Goal: Task Accomplishment & Management: Manage account settings

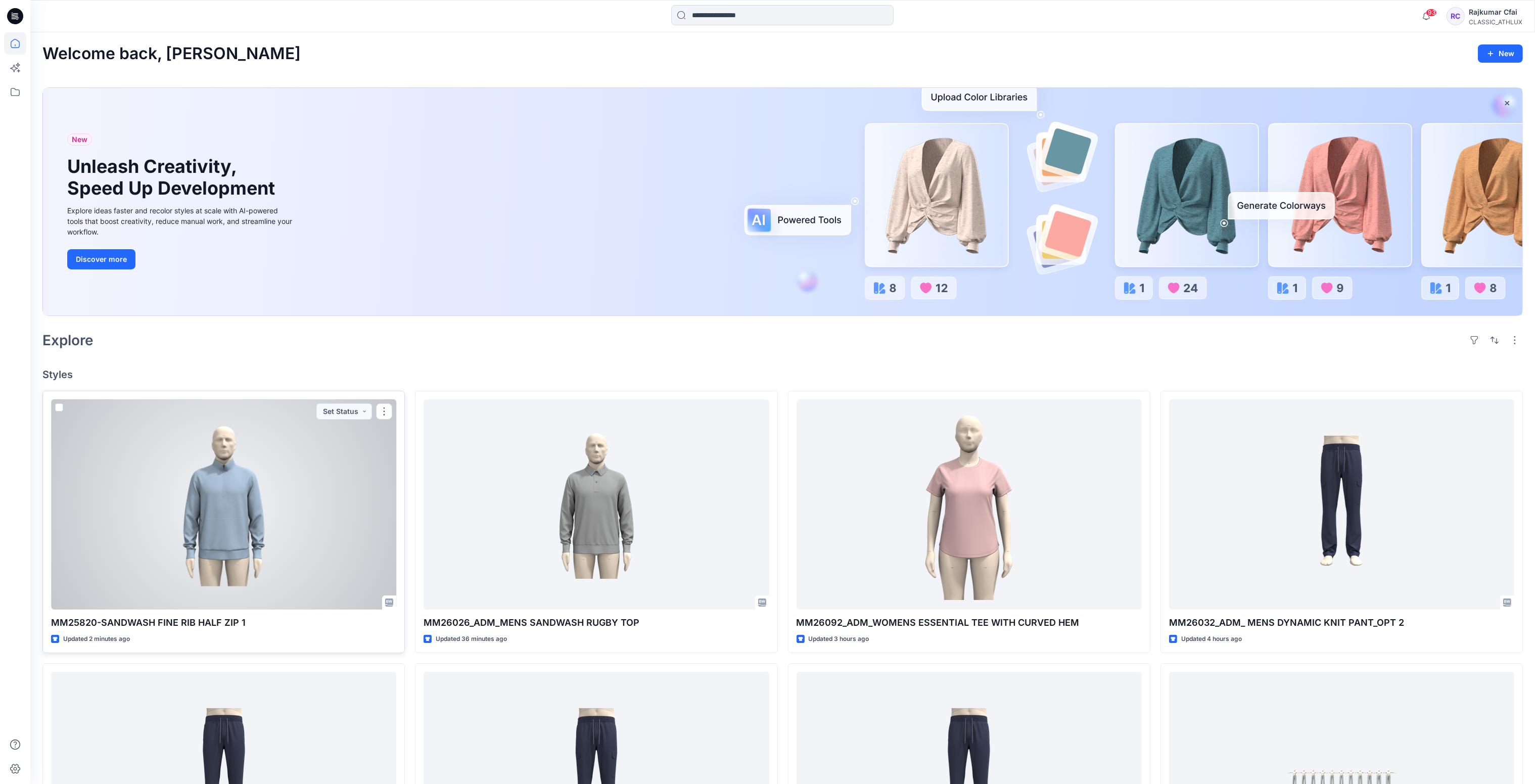
click at [272, 439] on div at bounding box center [224, 504] width 346 height 211
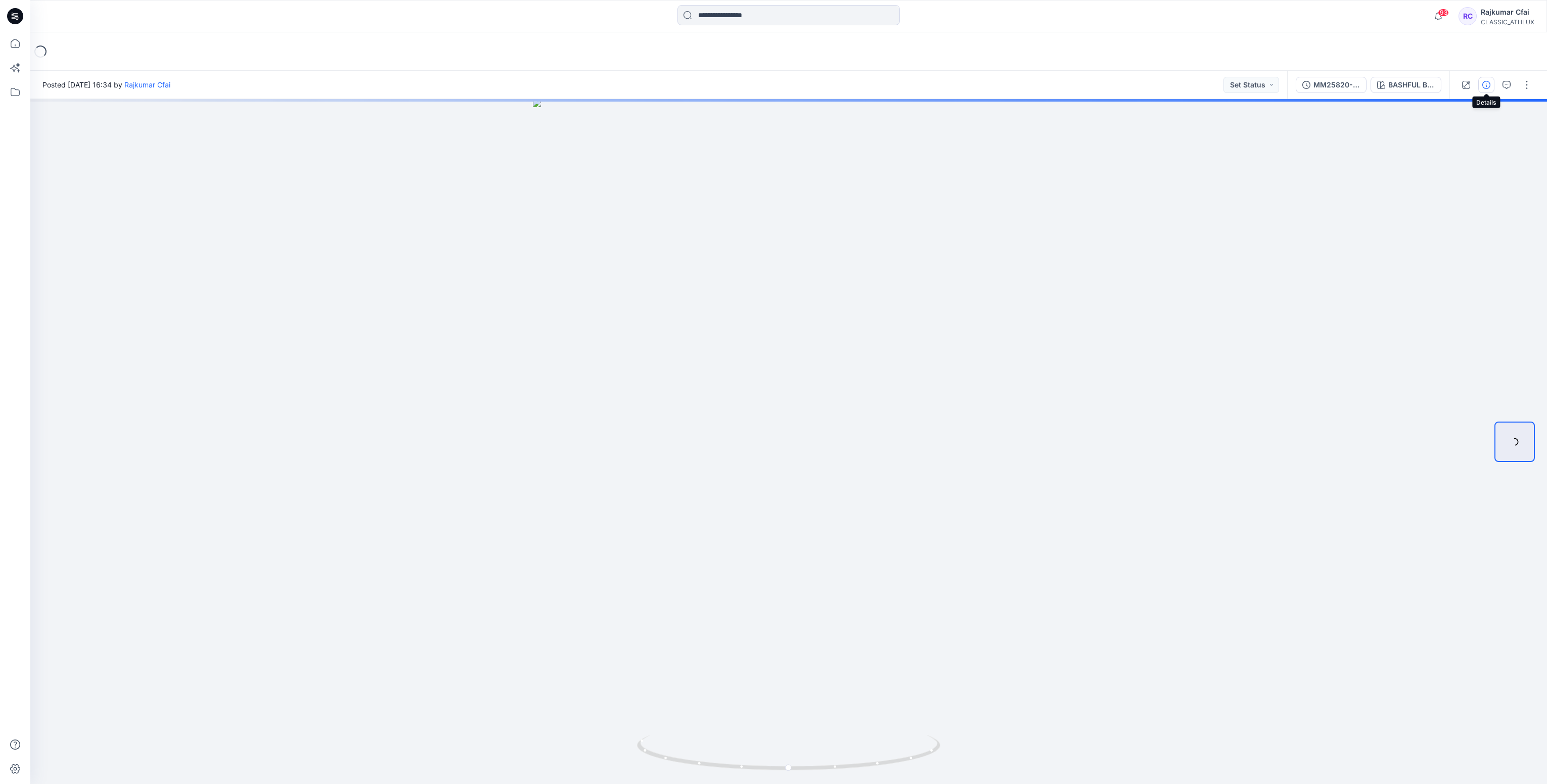
click at [1485, 85] on icon "button" at bounding box center [1486, 85] width 8 height 8
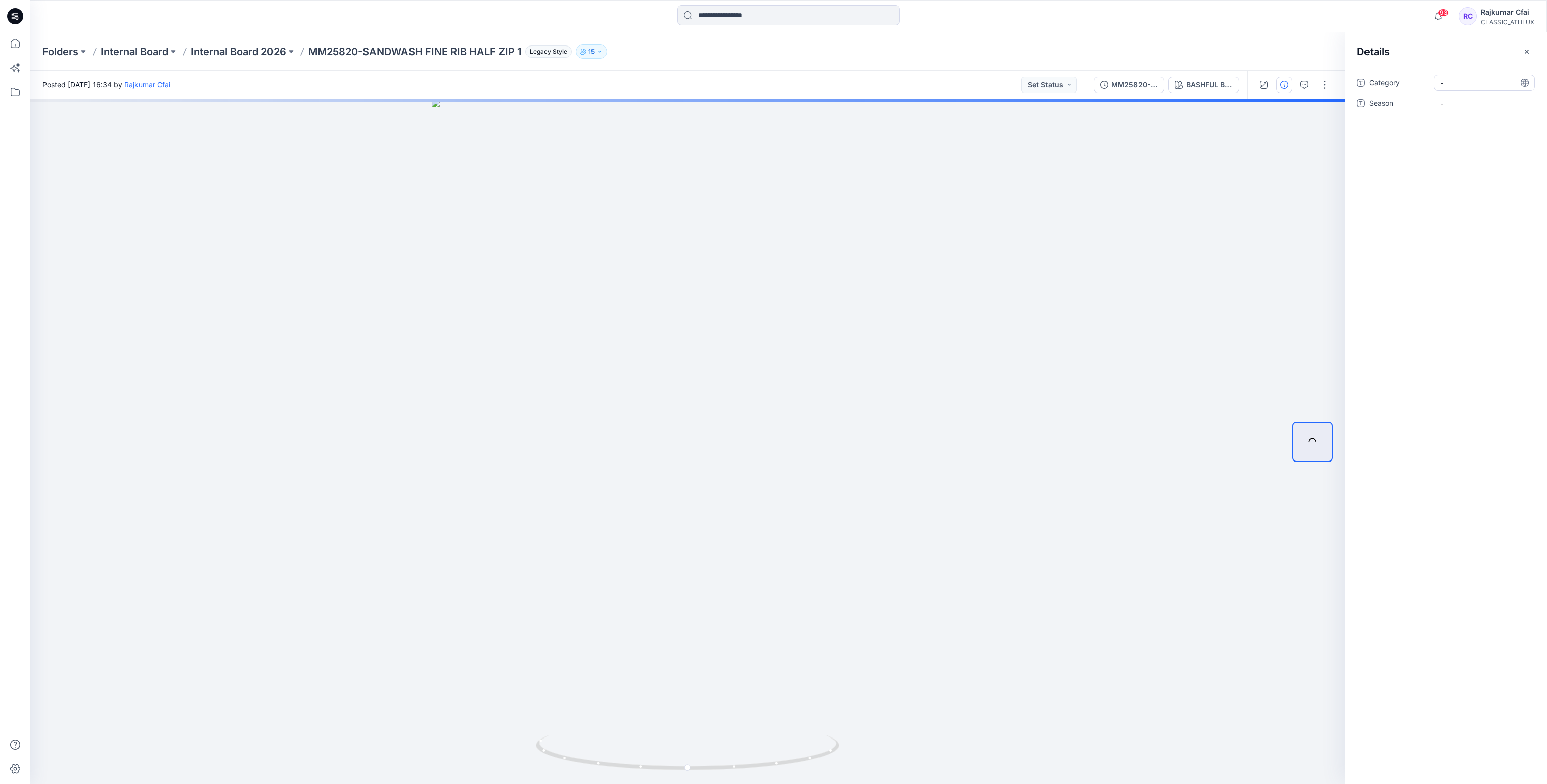
click at [1466, 86] on span "-" at bounding box center [1484, 83] width 88 height 10
type textarea "*"
type textarea "**********"
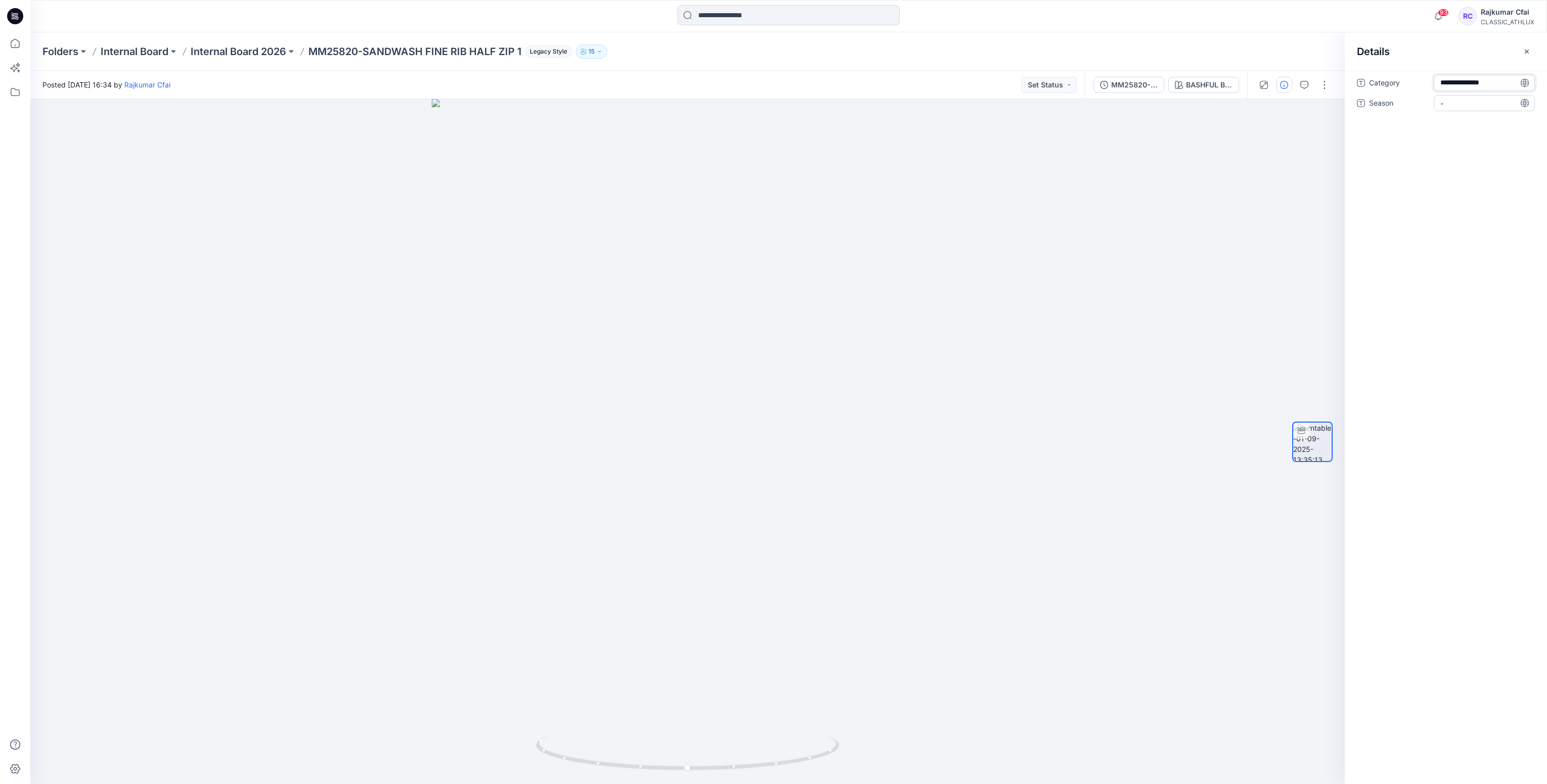
click at [1471, 96] on div "-" at bounding box center [1483, 103] width 101 height 16
type textarea "*******"
click at [1065, 88] on button "Set Status" at bounding box center [1049, 85] width 55 height 16
click at [1039, 197] on p "Designer Need To Review" at bounding box center [1034, 198] width 57 height 13
drag, startPoint x: 1039, startPoint y: 197, endPoint x: 652, endPoint y: 117, distance: 395.2
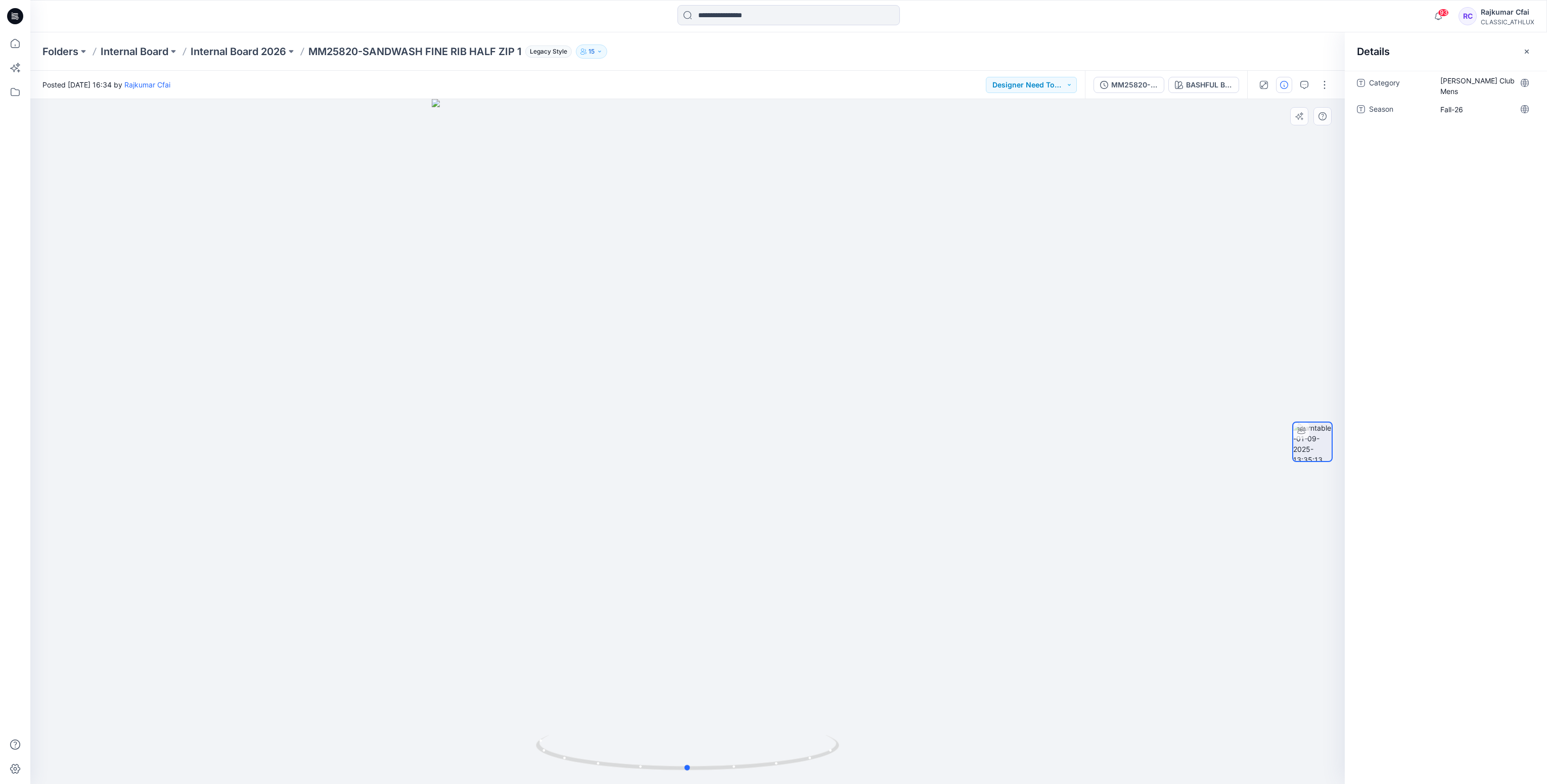
click at [1037, 199] on div at bounding box center [687, 441] width 1314 height 685
click at [16, 17] on icon at bounding box center [17, 17] width 3 height 1
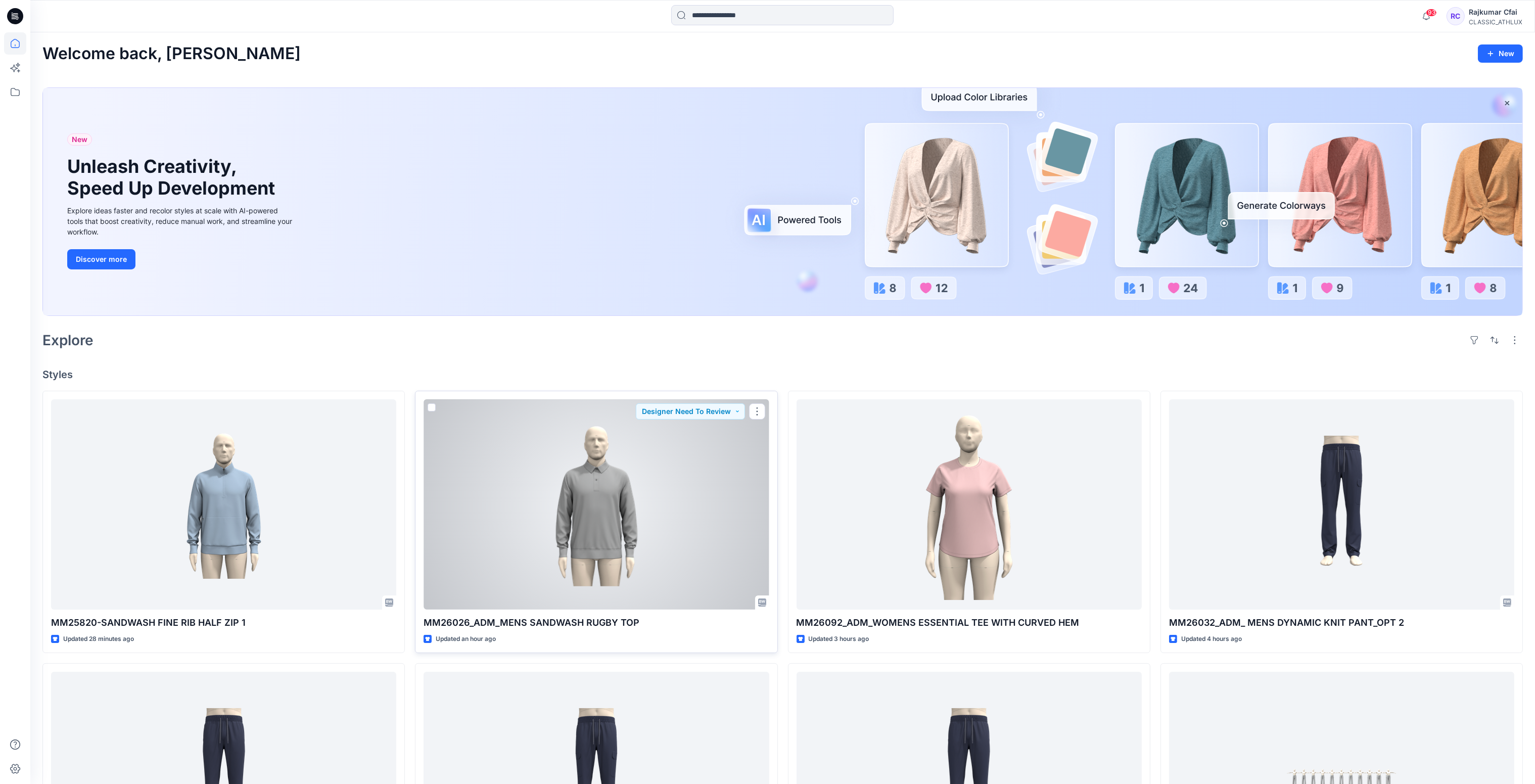
click at [670, 496] on div at bounding box center [596, 504] width 346 height 211
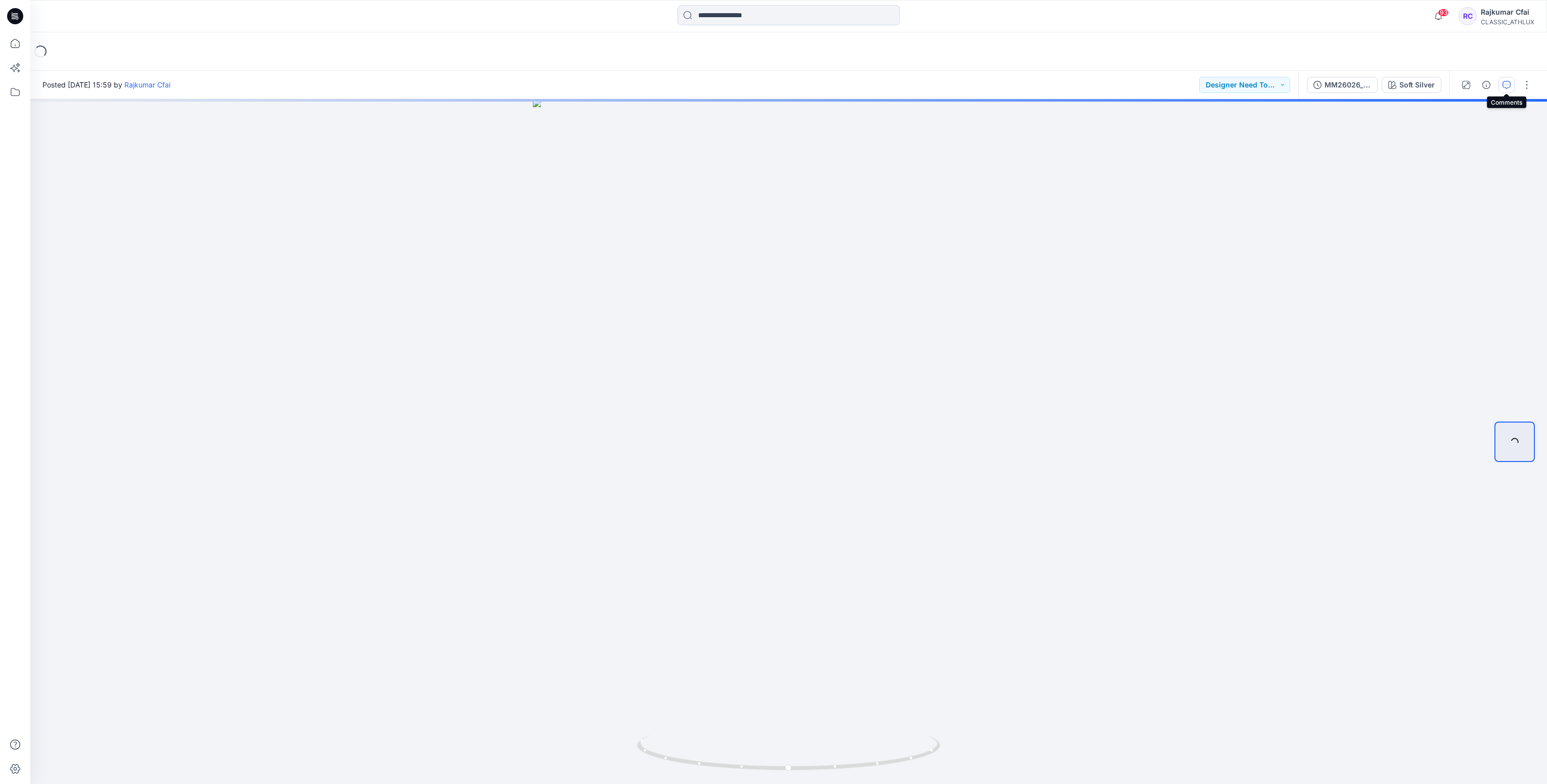
click at [1506, 84] on icon "button" at bounding box center [1506, 85] width 8 height 8
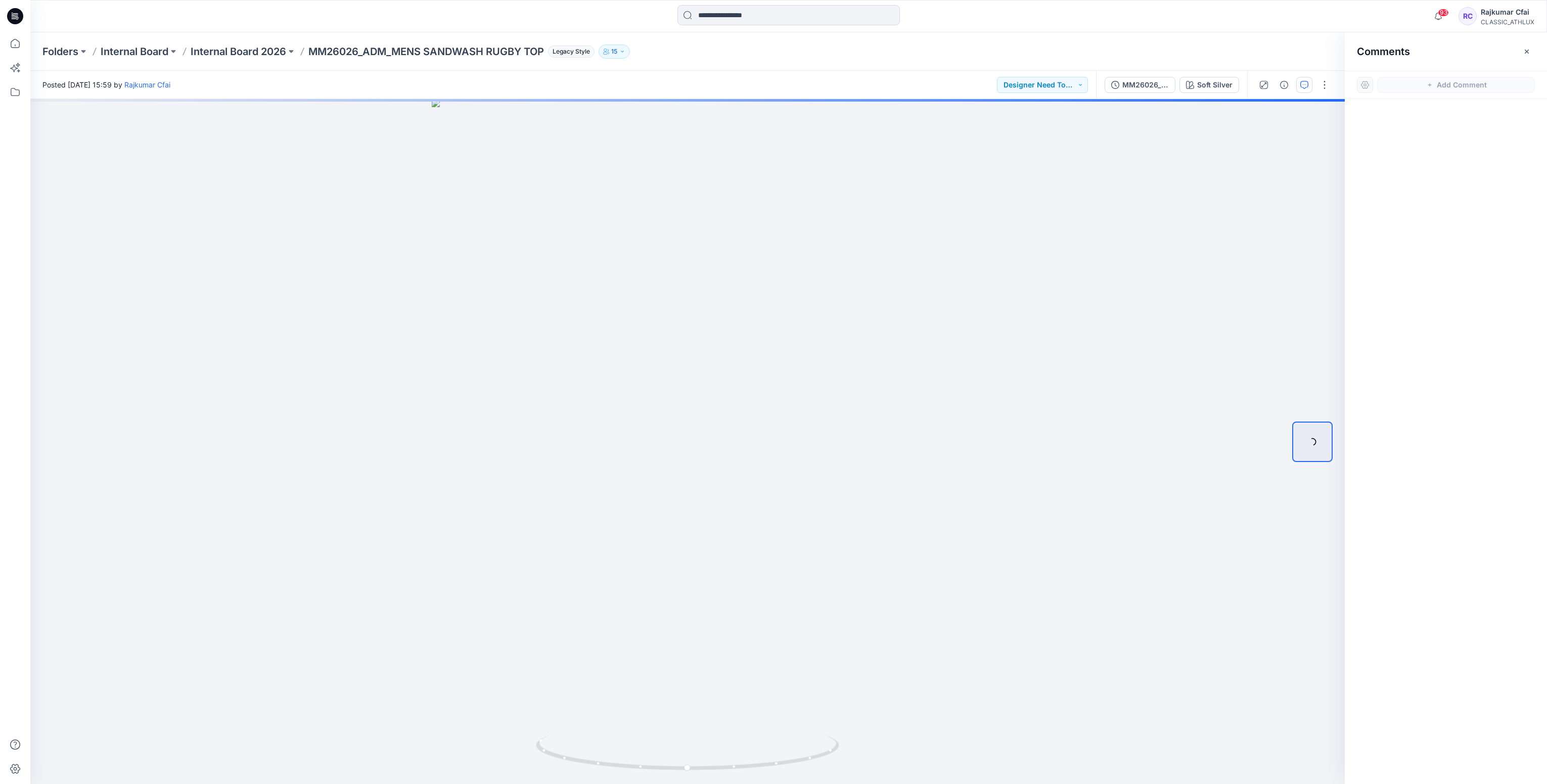
click at [16, 16] on icon at bounding box center [16, 16] width 4 height 1
